Goal: Entertainment & Leisure: Consume media (video, audio)

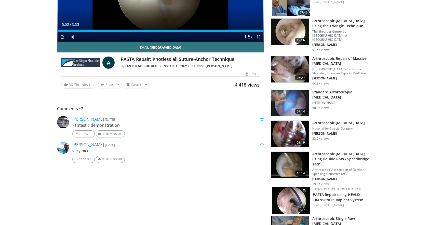
scroll to position [115, 0]
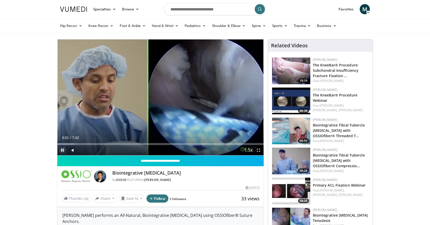
click at [65, 148] on span "Video Player" at bounding box center [62, 150] width 10 height 10
